Goal: Task Accomplishment & Management: Use online tool/utility

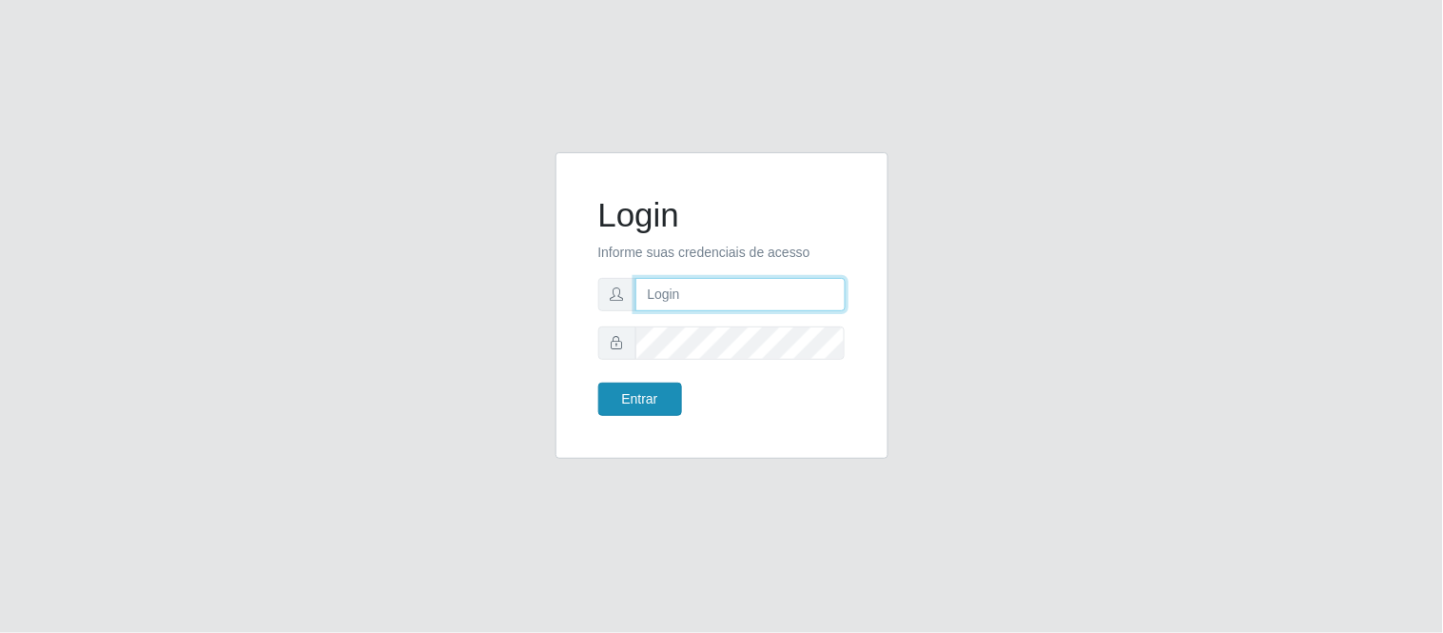
type input "deyvid@carnesecortes"
click at [643, 400] on button "Entrar" at bounding box center [640, 398] width 84 height 33
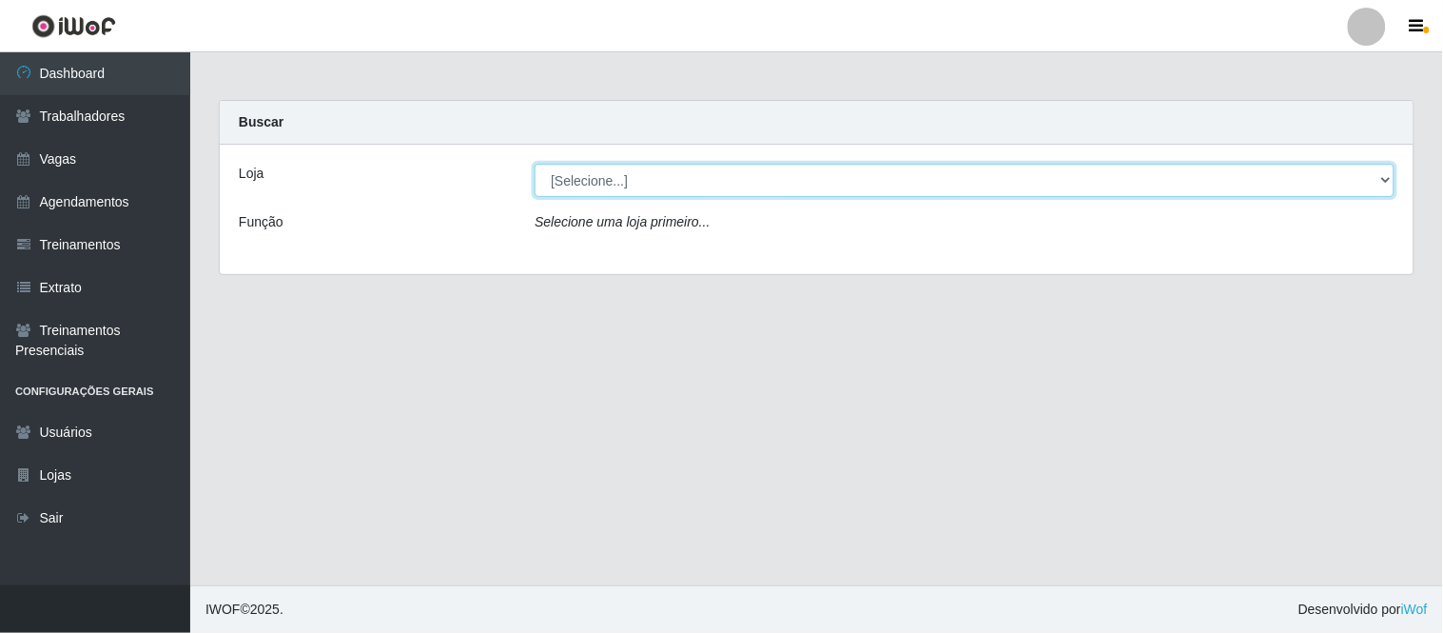
click at [670, 172] on select "[Selecione...] Carnes & Cortes" at bounding box center [965, 180] width 860 height 33
select select "433"
click at [535, 164] on select "[Selecione...] Carnes & Cortes" at bounding box center [965, 180] width 860 height 33
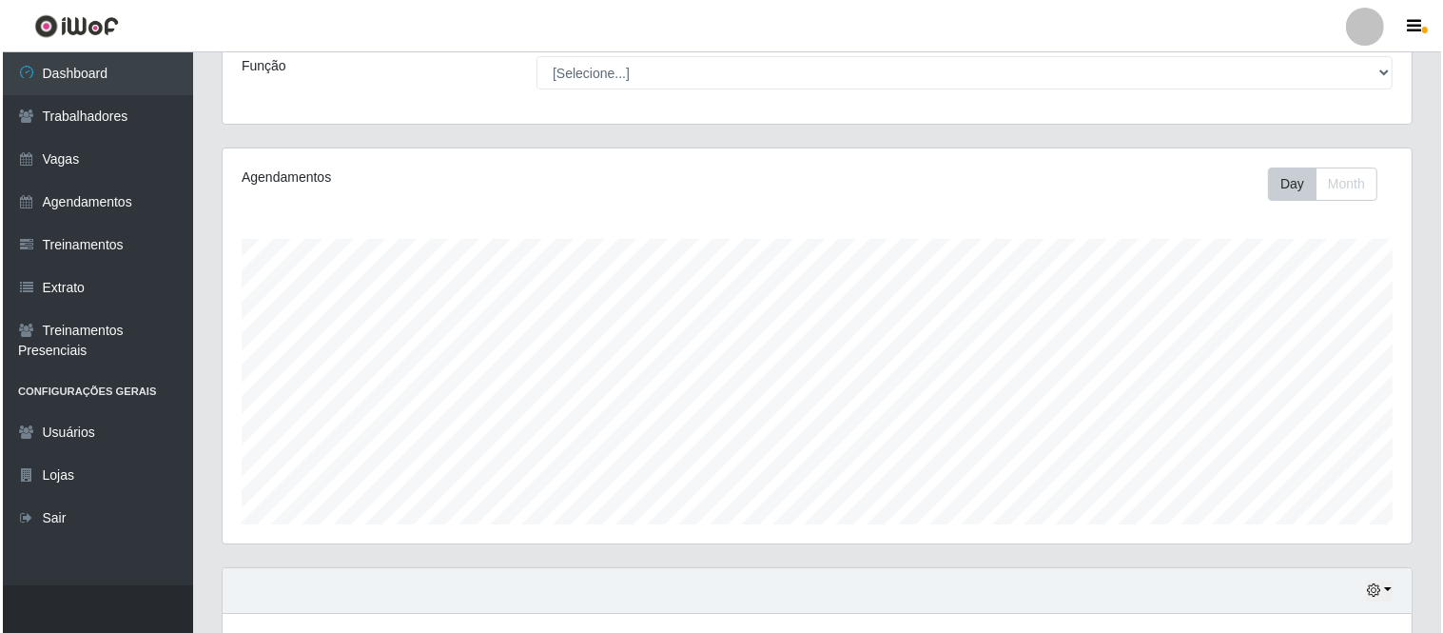
scroll to position [461, 0]
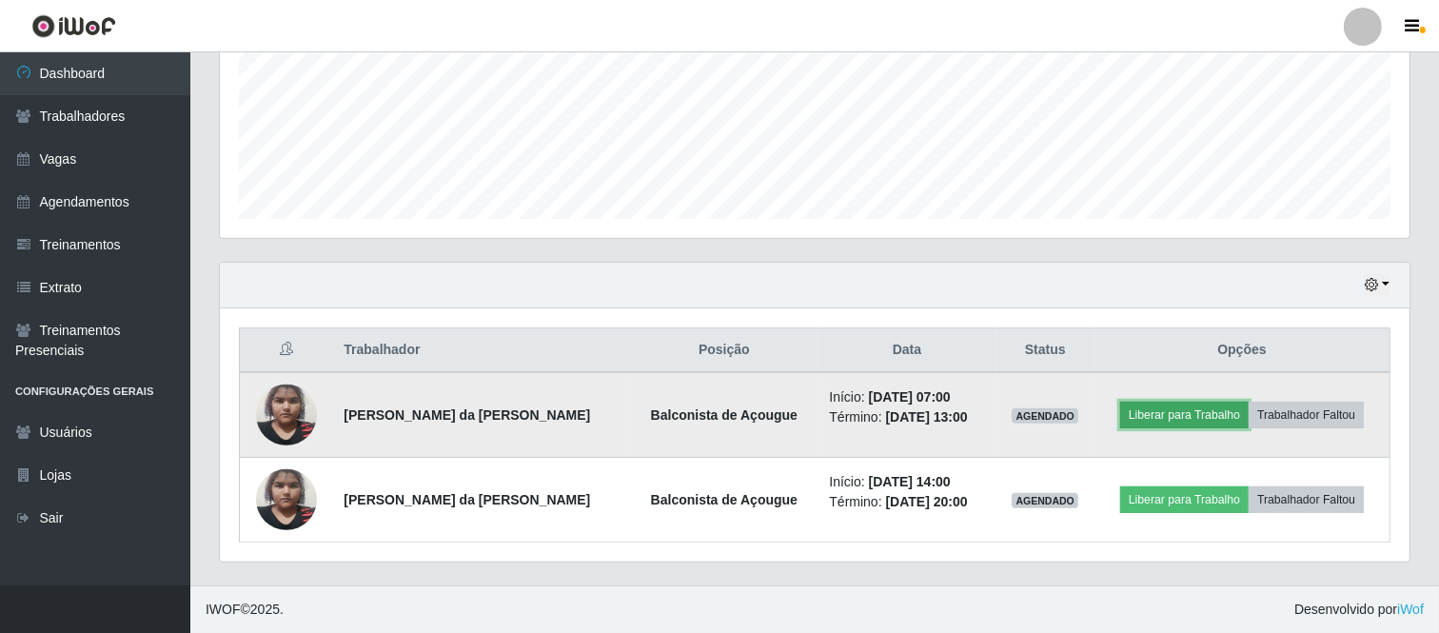
click at [1182, 402] on button "Liberar para Trabalho" at bounding box center [1184, 415] width 128 height 27
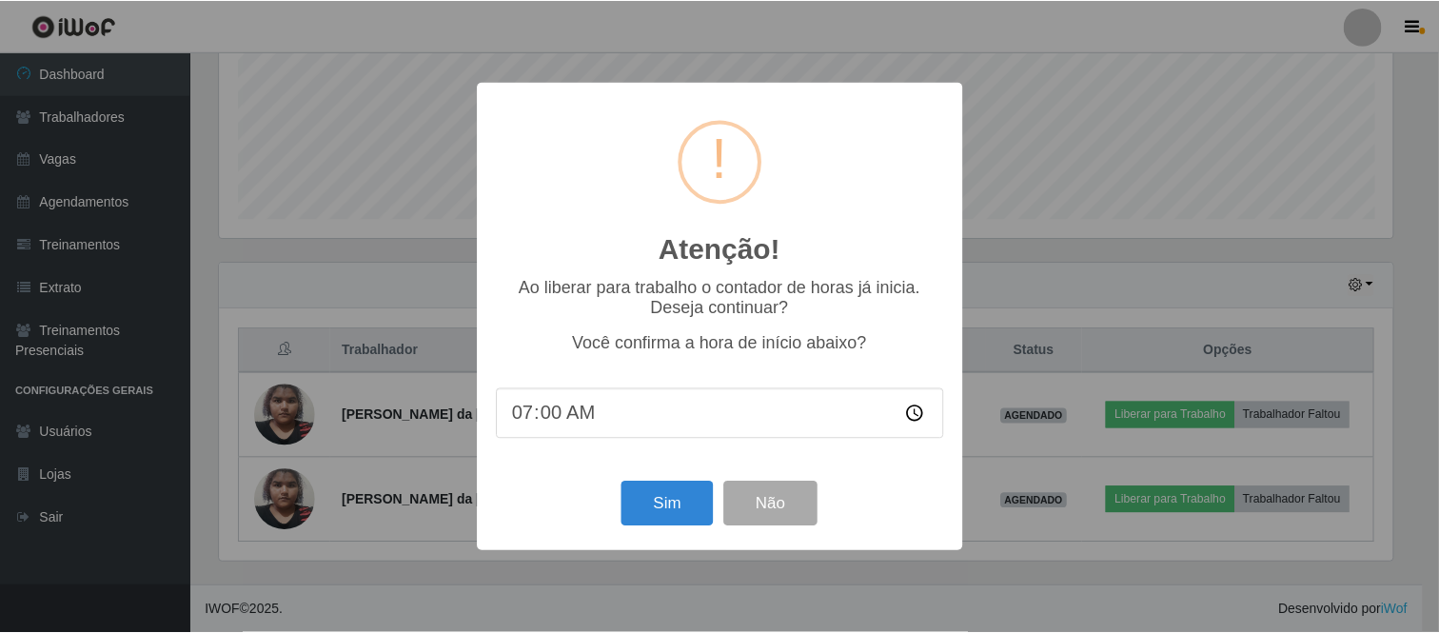
scroll to position [394, 1177]
click at [574, 421] on input "07:00" at bounding box center [722, 413] width 449 height 50
drag, startPoint x: 564, startPoint y: 415, endPoint x: 553, endPoint y: 416, distance: 11.5
click at [561, 415] on input "07:00" at bounding box center [722, 413] width 449 height 50
click at [546, 416] on input "07:00" at bounding box center [722, 413] width 449 height 50
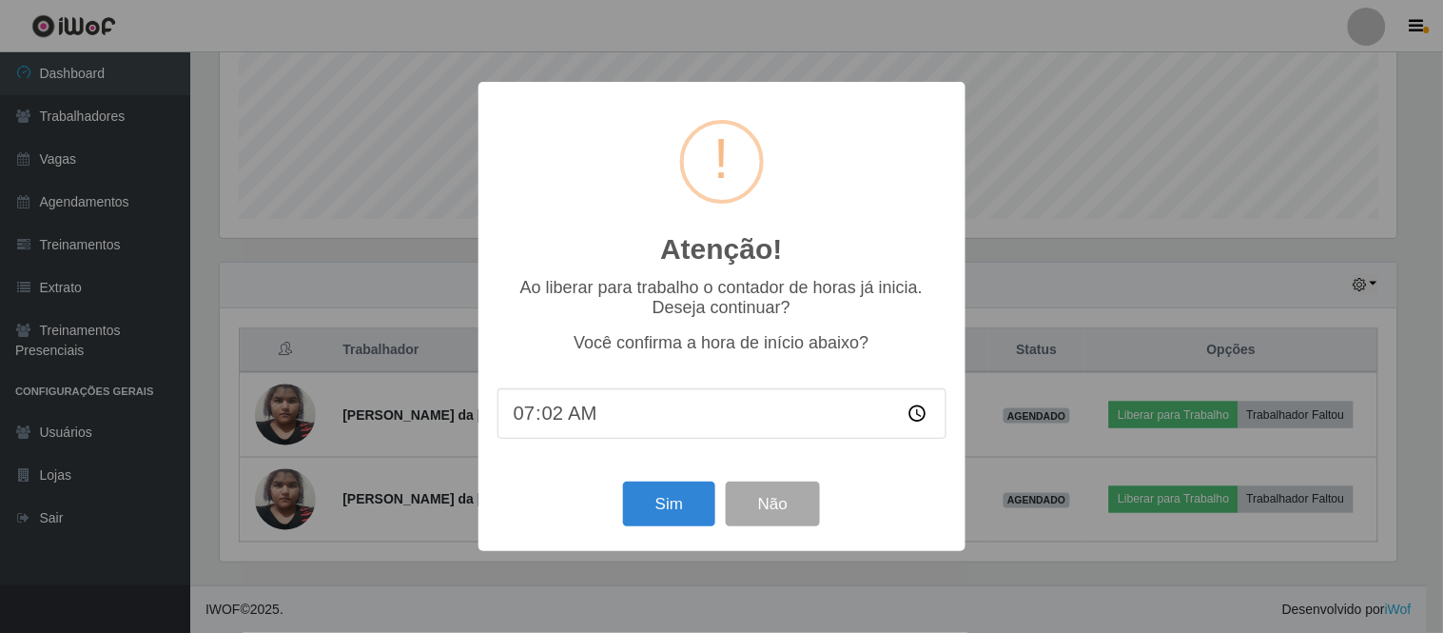
type input "07:22"
click at [690, 508] on button "Sim" at bounding box center [669, 503] width 92 height 45
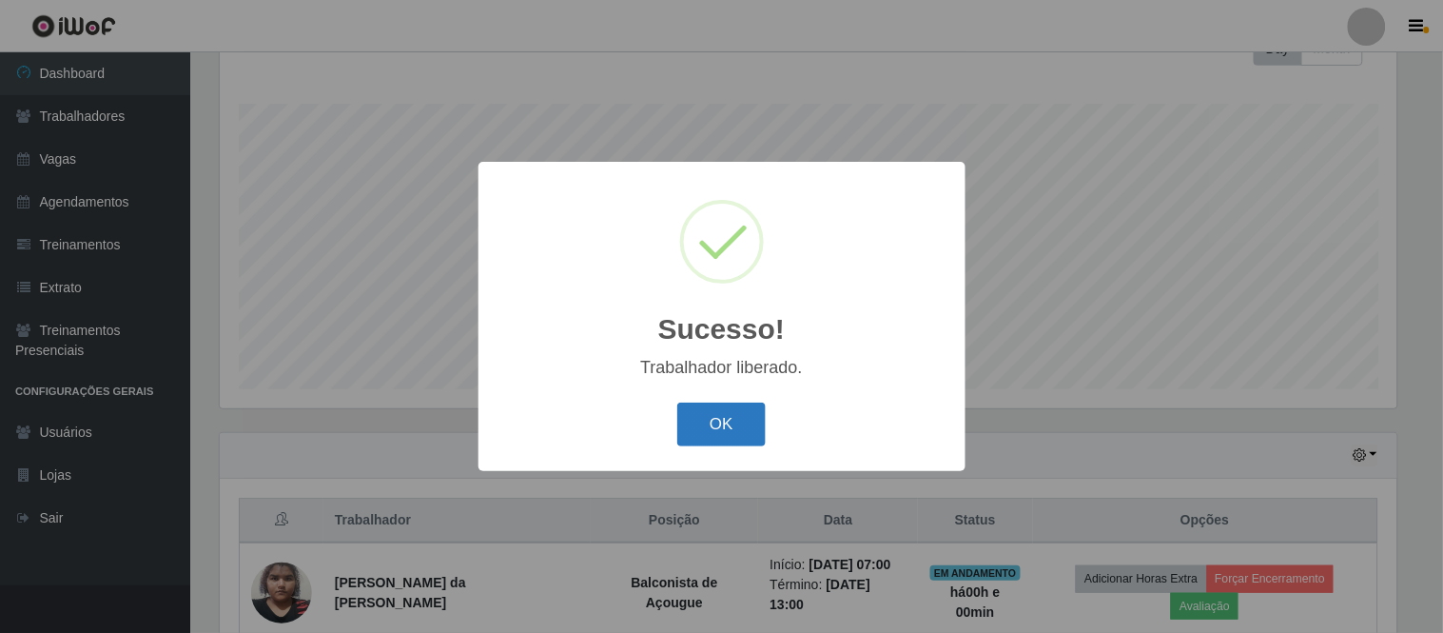
click at [720, 434] on button "OK" at bounding box center [721, 424] width 88 height 45
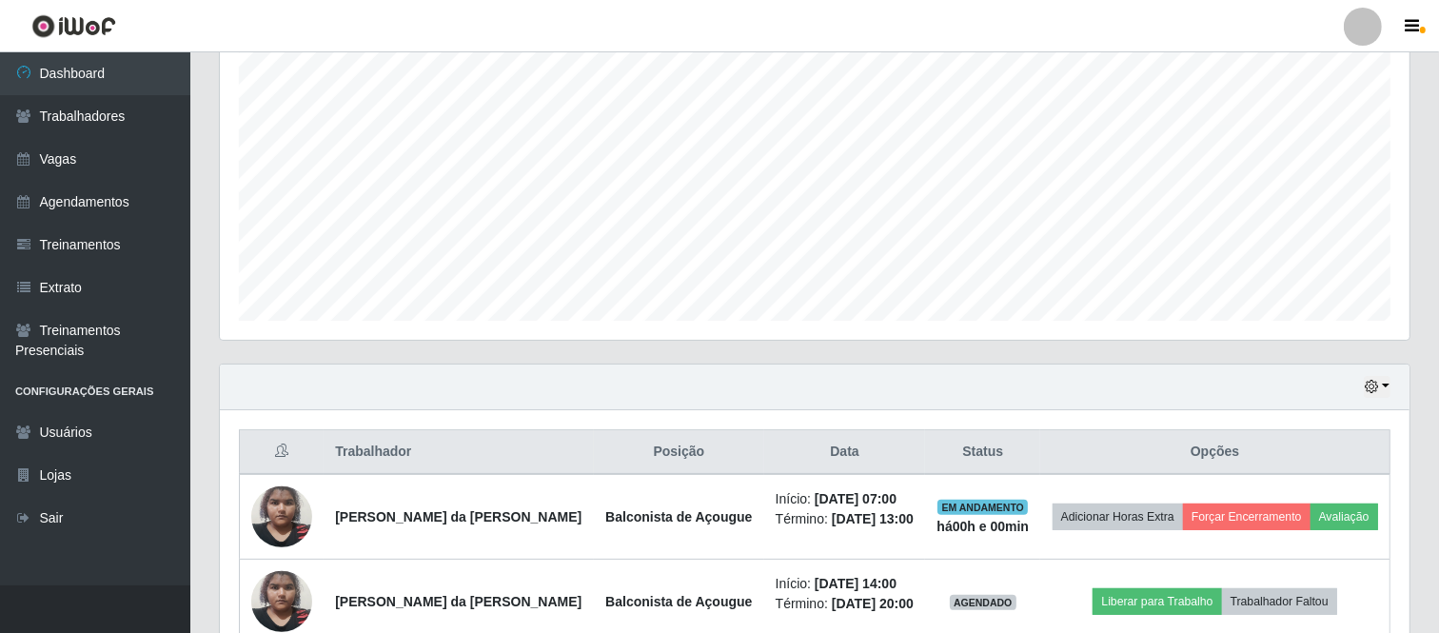
scroll to position [461, 0]
